Goal: Transaction & Acquisition: Purchase product/service

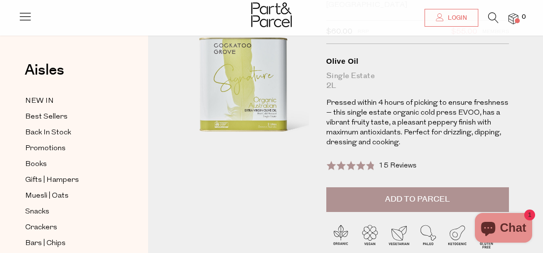
scroll to position [65, 0]
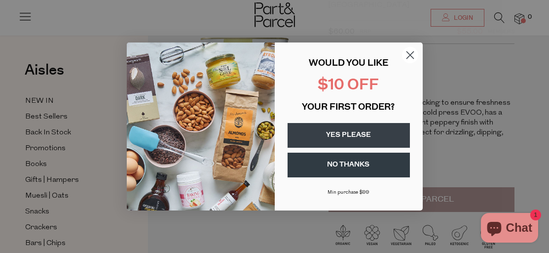
click at [365, 131] on button "YES PLEASE" at bounding box center [349, 135] width 122 height 25
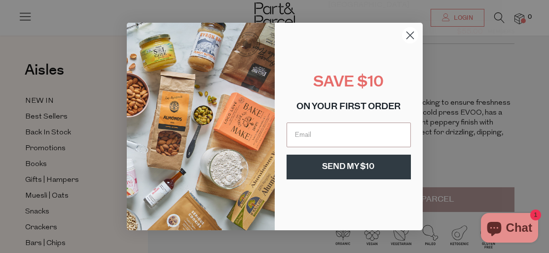
click at [409, 34] on circle "Close dialog" at bounding box center [410, 35] width 16 height 16
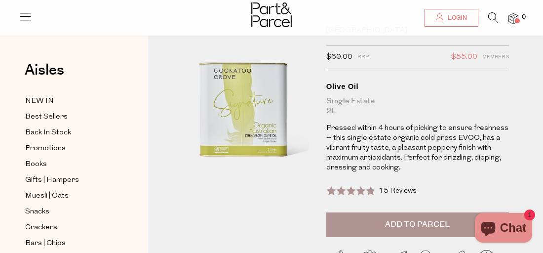
scroll to position [37, 0]
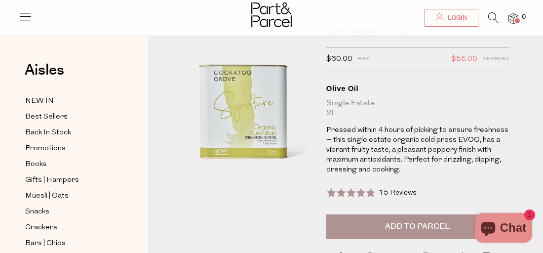
click at [504, 218] on button "Chat 1" at bounding box center [503, 228] width 57 height 30
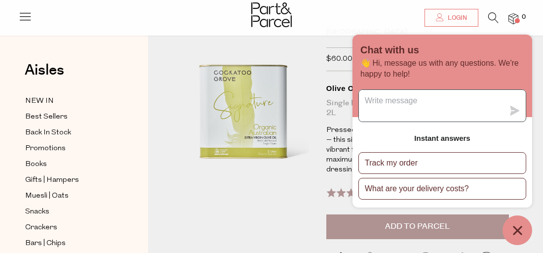
click at [411, 104] on textarea "Message us" at bounding box center [431, 106] width 145 height 32
type textarea "In stock?"
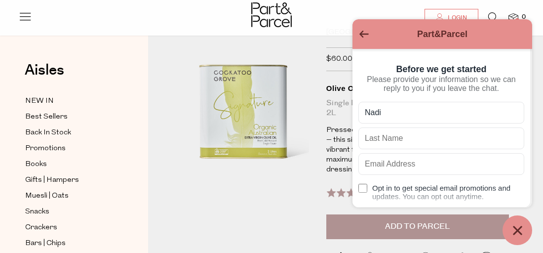
type input "Nadir"
type input "Fisher"
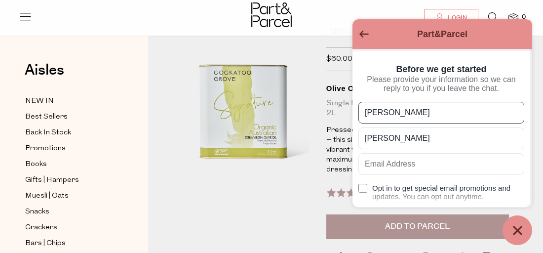
type input "nadir.fisher@bigpond.com"
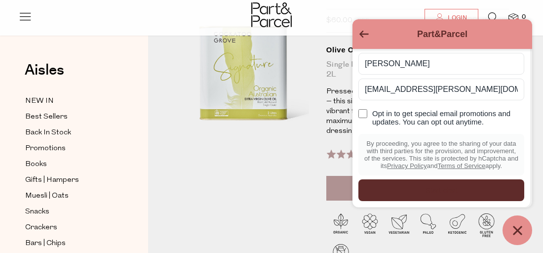
scroll to position [82, 0]
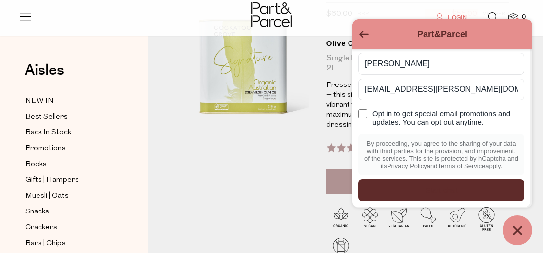
type input "Nadir"
click at [362, 109] on input "Opt in to get special email promotions and updates. You can opt out anytime." at bounding box center [362, 113] width 9 height 9
checkbox input "true"
click at [433, 186] on div "Start chat" at bounding box center [441, 190] width 154 height 11
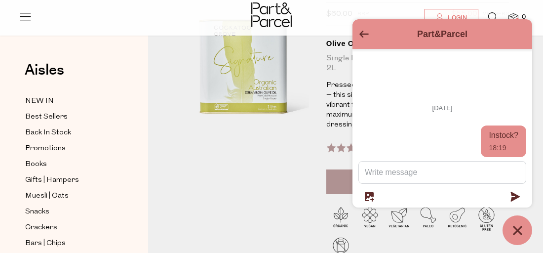
click at [334, 18] on div at bounding box center [271, 16] width 543 height 32
click at [360, 33] on icon "Go back to the main screen" at bounding box center [363, 34] width 9 height 7
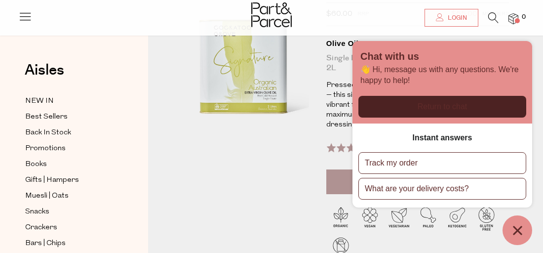
click at [278, 190] on div at bounding box center [243, 144] width 146 height 322
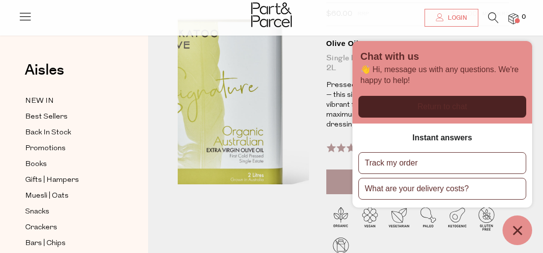
click at [292, 46] on img at bounding box center [204, 101] width 236 height 296
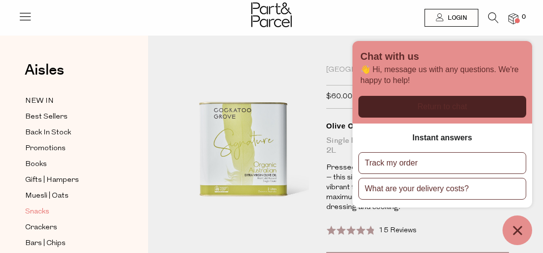
scroll to position [0, 0]
click at [517, 42] on div "Chat with us 👋 Hi, message us with any questions. We're happy to help!" at bounding box center [442, 82] width 180 height 82
click at [513, 52] on div "Chat with us" at bounding box center [442, 57] width 164 height 13
click at [515, 229] on icon "Chat window" at bounding box center [517, 230] width 15 height 15
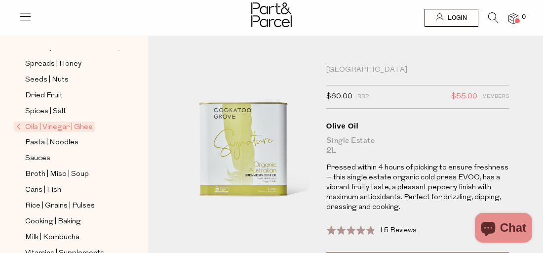
scroll to position [259, 0]
click at [75, 121] on span "Oils | Vinegar | Ghee" at bounding box center [54, 126] width 81 height 10
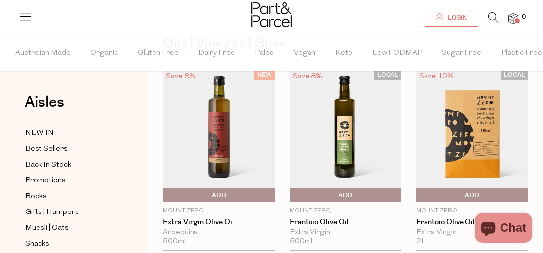
scroll to position [58, 3]
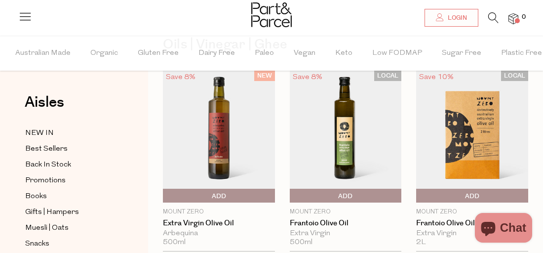
click at [467, 124] on img at bounding box center [472, 137] width 112 height 132
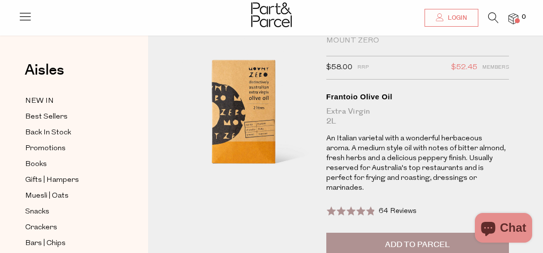
scroll to position [32, 0]
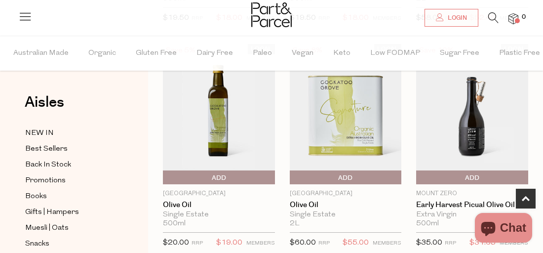
scroll to position [301, 0]
click at [232, 108] on img at bounding box center [219, 114] width 112 height 132
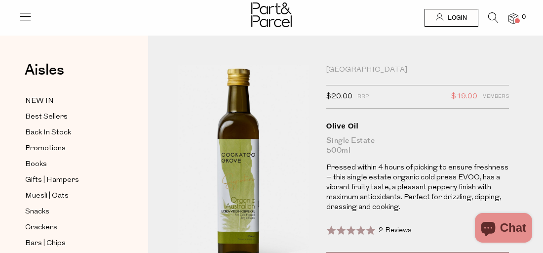
click at [247, 136] on img at bounding box center [240, 172] width 236 height 279
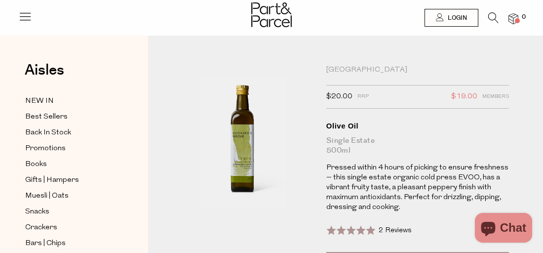
click at [512, 19] on img at bounding box center [513, 18] width 10 height 11
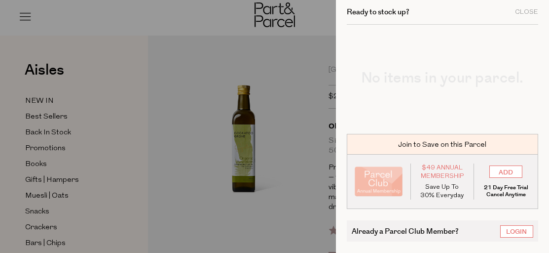
click at [464, 209] on div "Already a Parcel Club Member? Login Checkout $ 0.00" at bounding box center [442, 231] width 191 height 44
click at [309, 112] on div at bounding box center [274, 126] width 549 height 253
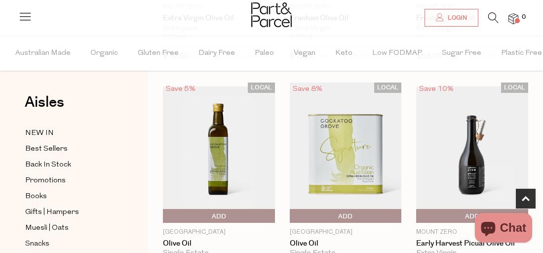
scroll to position [254, 0]
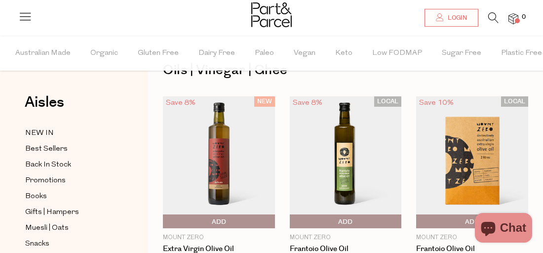
click at [514, 15] on img at bounding box center [513, 18] width 10 height 11
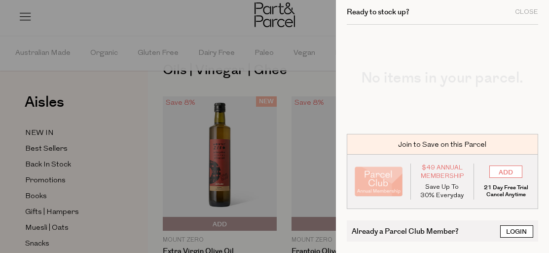
click at [513, 225] on link "Login" at bounding box center [516, 231] width 33 height 12
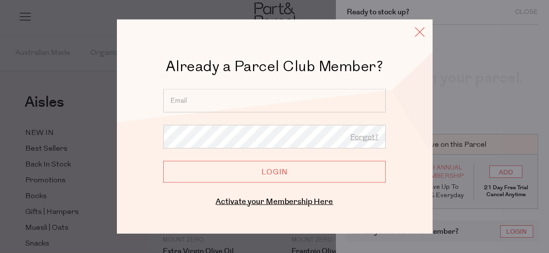
click at [420, 33] on icon at bounding box center [420, 32] width 15 height 14
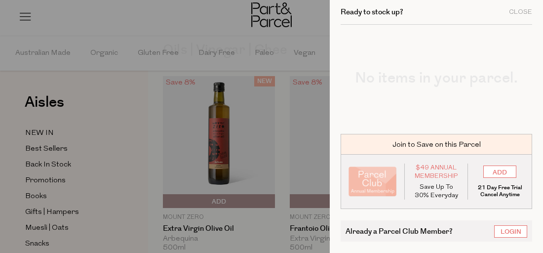
scroll to position [58, 0]
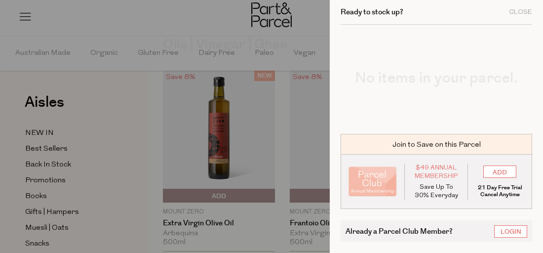
click at [314, 52] on div at bounding box center [271, 126] width 543 height 253
